Goal: Transaction & Acquisition: Book appointment/travel/reservation

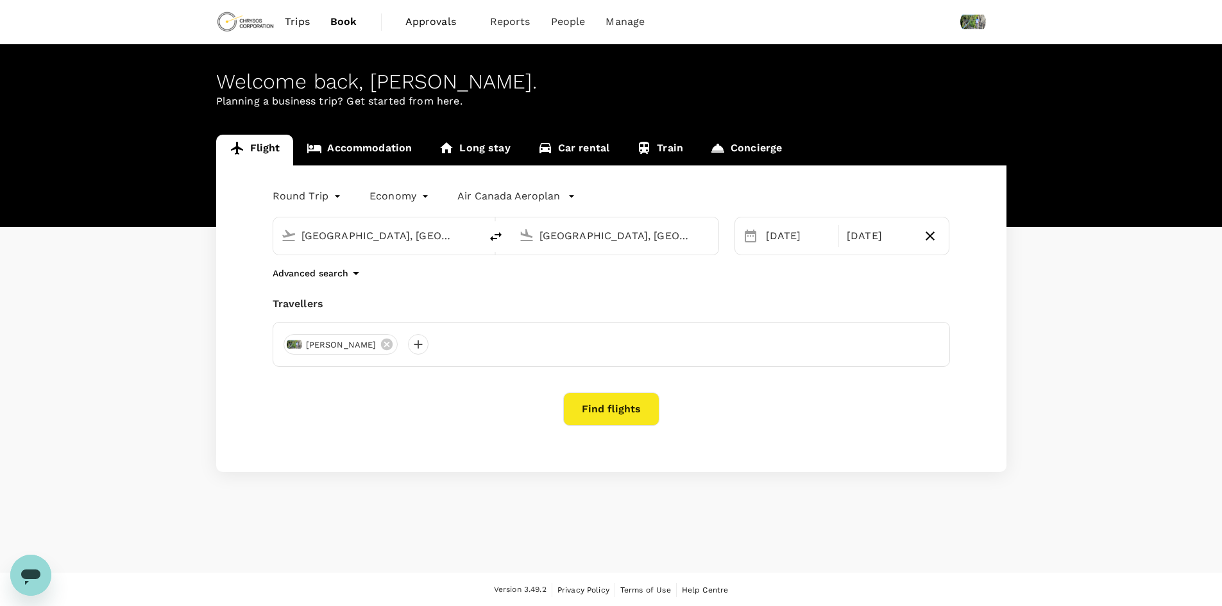
click at [575, 142] on link "Car rental" at bounding box center [573, 150] width 99 height 31
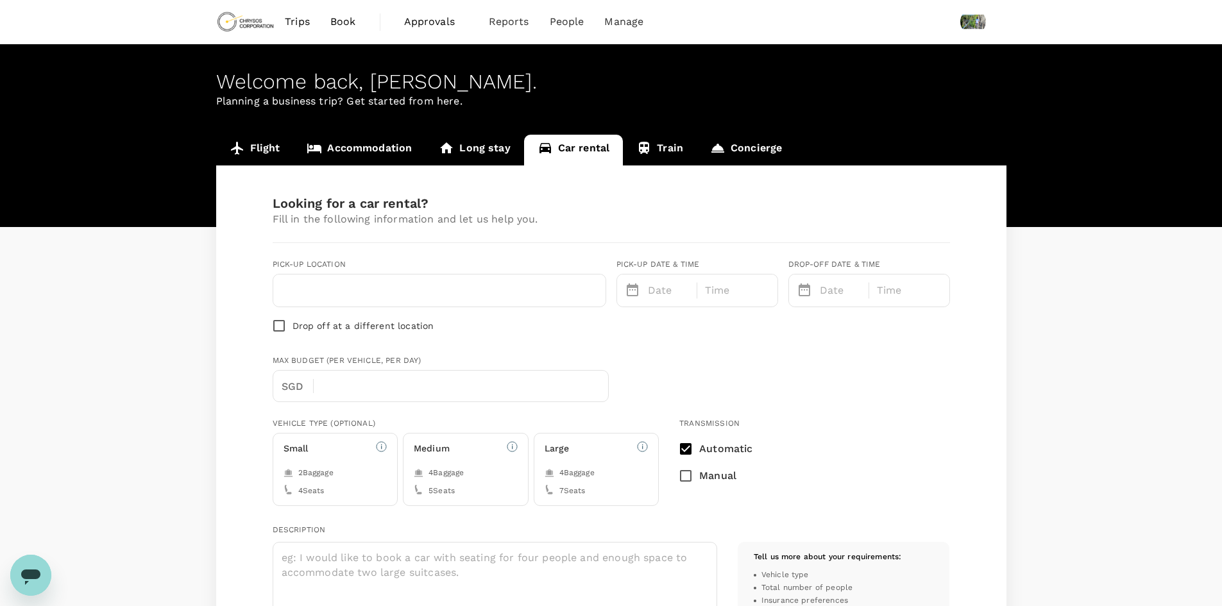
type input "Concierge booking - car-rental"
type input "darshan.patel@chrysoscorp.com"
type input "1"
type input "6477052194"
click at [617, 217] on p "Fill in the following information and let us help you." at bounding box center [611, 219] width 677 height 15
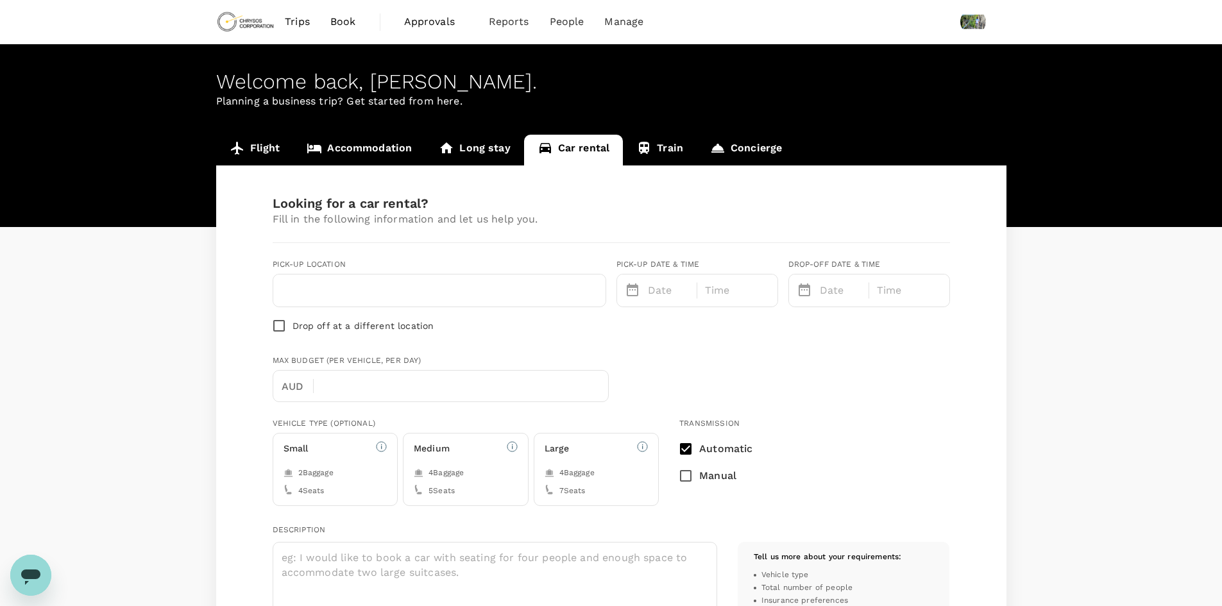
click at [427, 294] on input "text" at bounding box center [439, 290] width 317 height 21
